Goal: Information Seeking & Learning: Learn about a topic

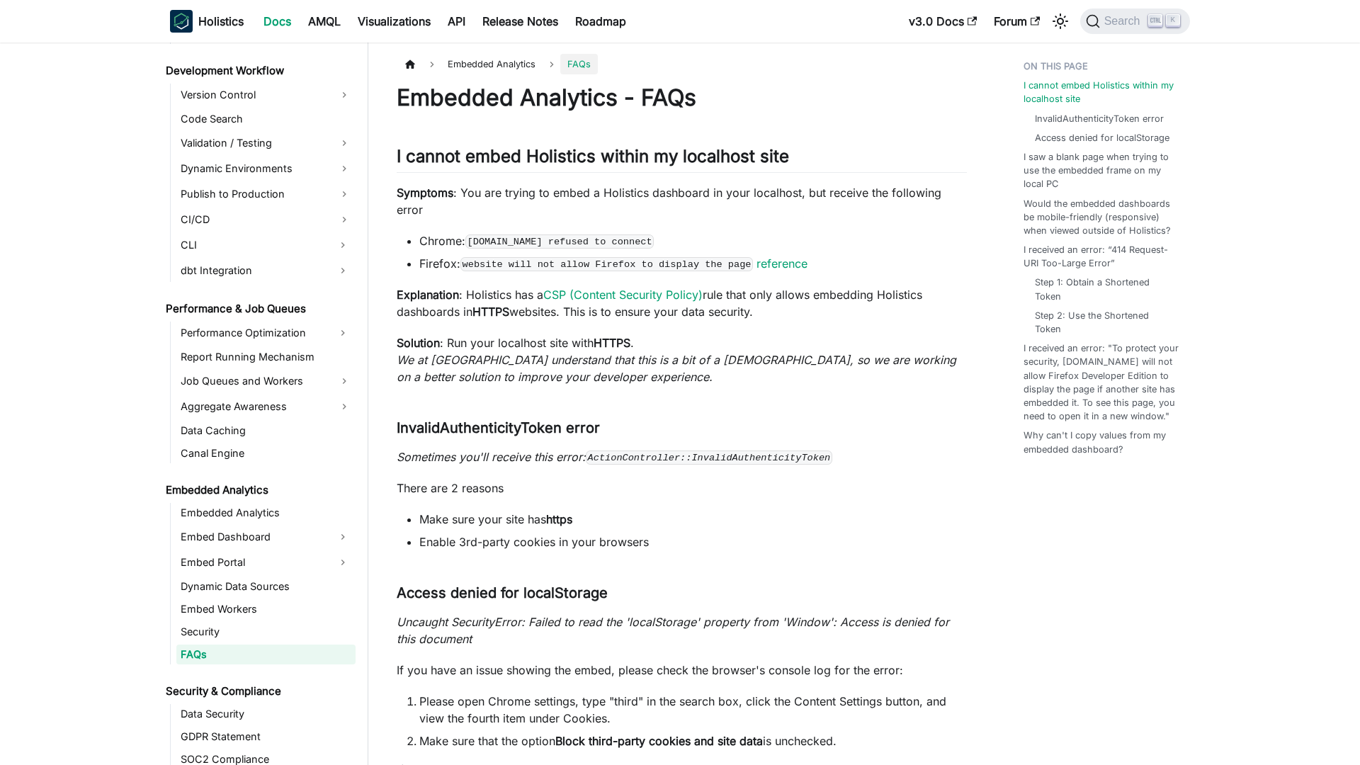
scroll to position [1108, 0]
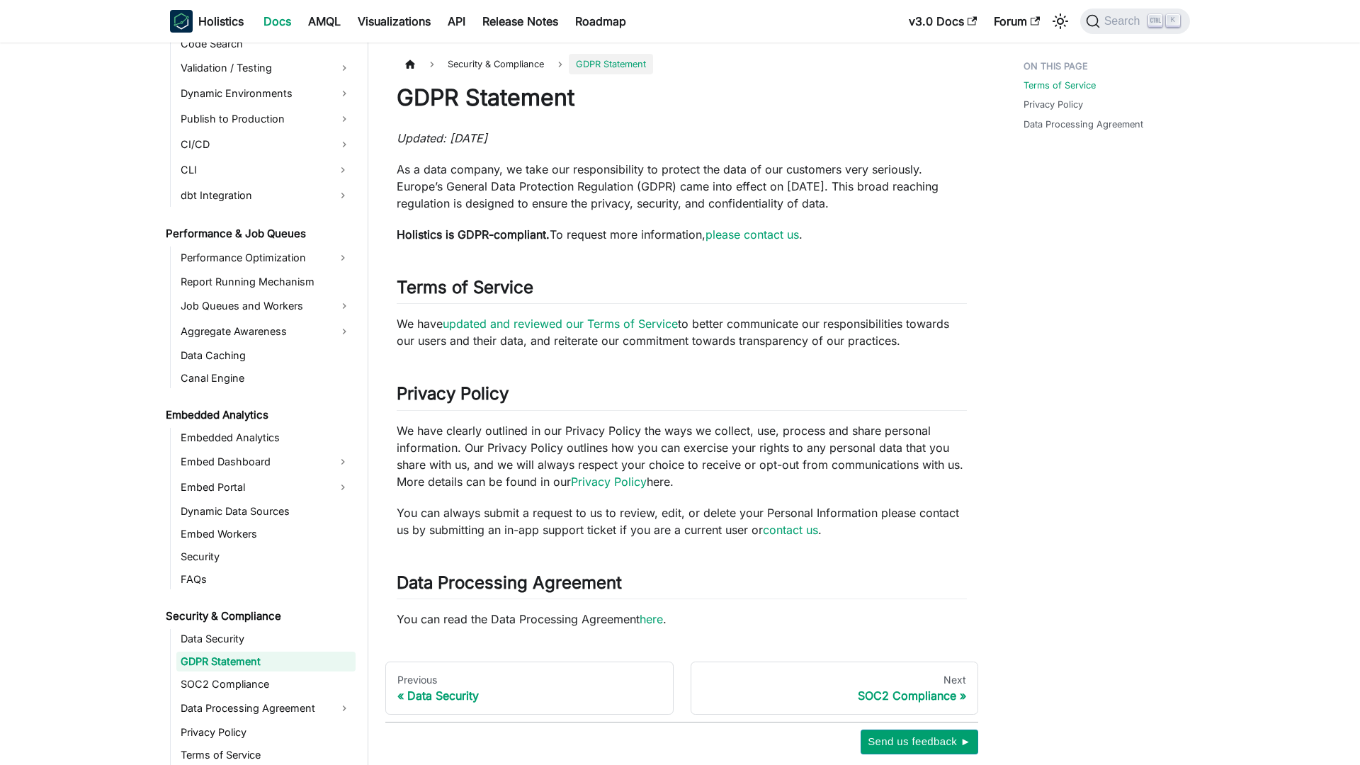
scroll to position [1190, 0]
